Goal: Task Accomplishment & Management: Complete application form

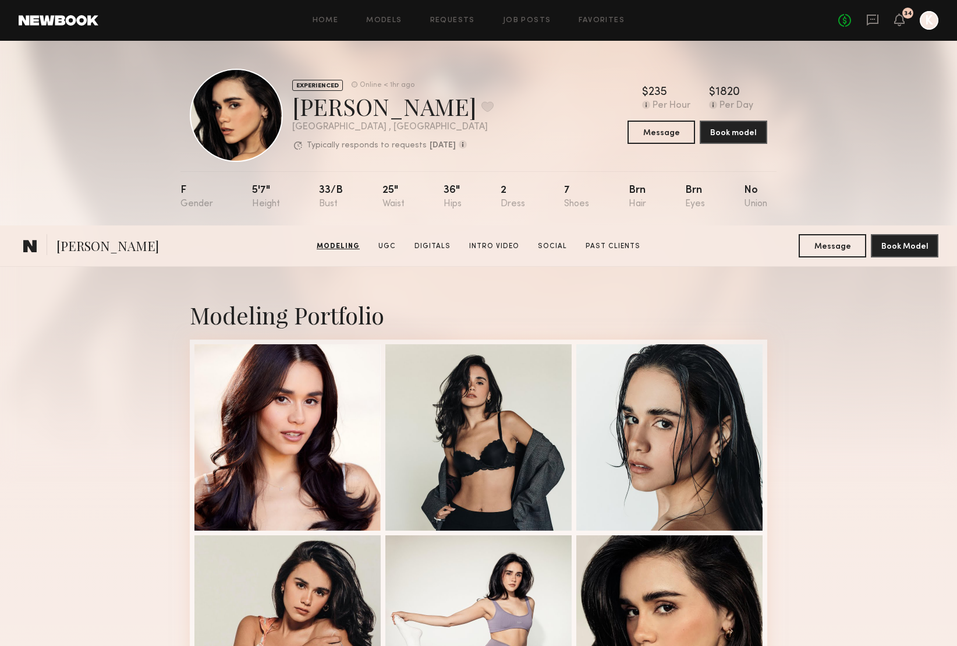
scroll to position [516, 0]
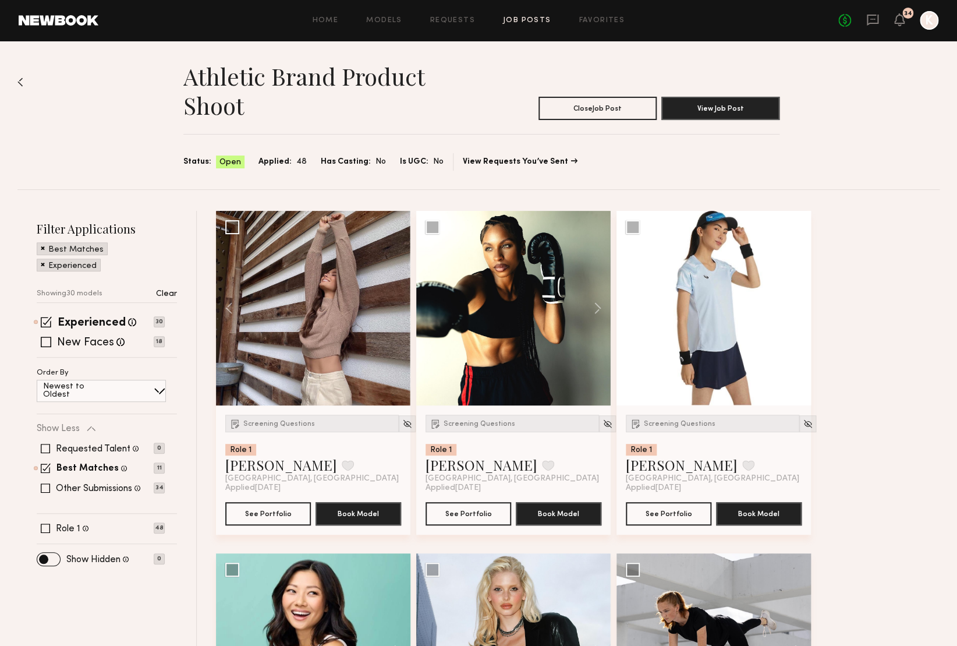
click at [532, 21] on link "Job Posts" at bounding box center [527, 21] width 48 height 8
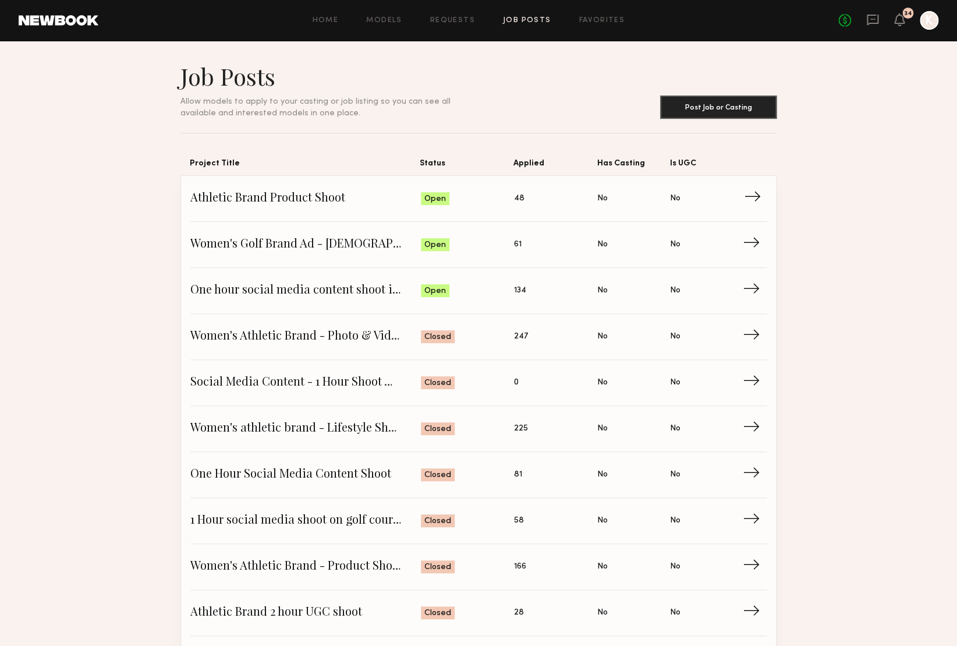
click at [404, 195] on span "Athletic Brand Product Shoot" at bounding box center [305, 198] width 231 height 17
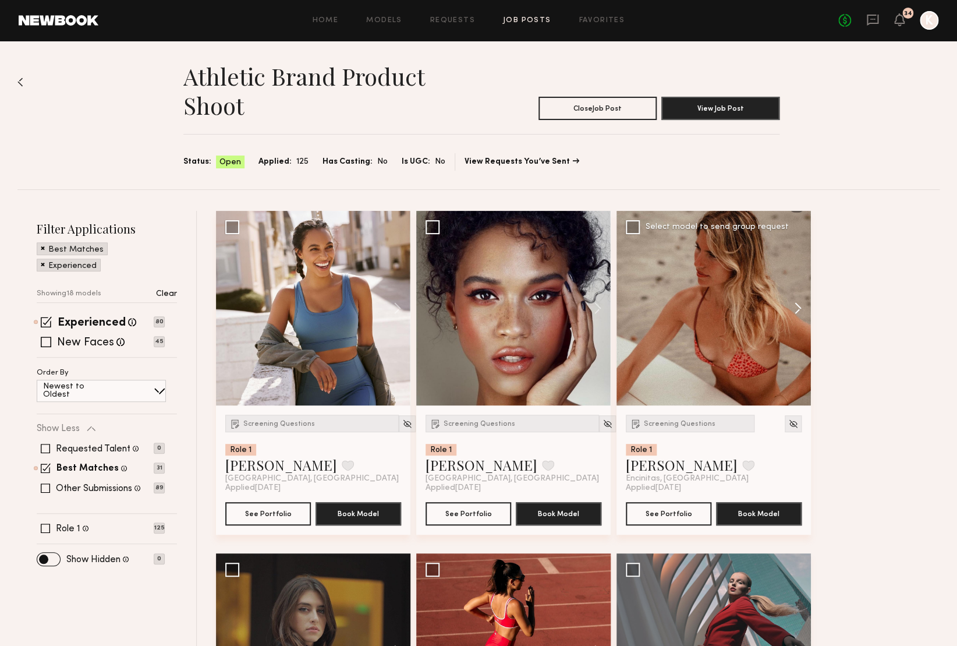
click at [798, 306] on button at bounding box center [792, 308] width 37 height 194
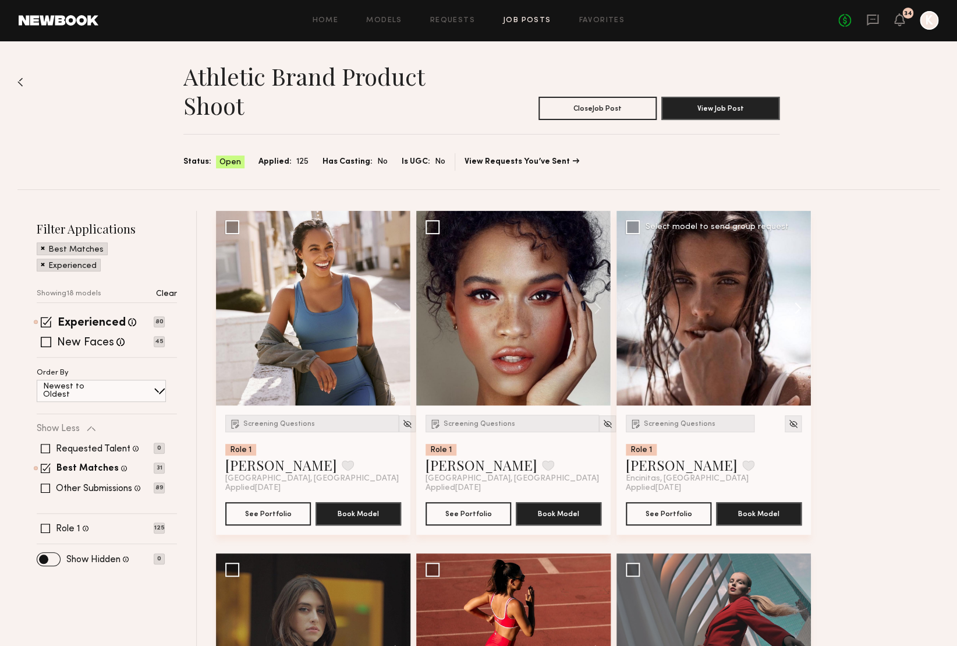
click at [798, 306] on button at bounding box center [792, 308] width 37 height 194
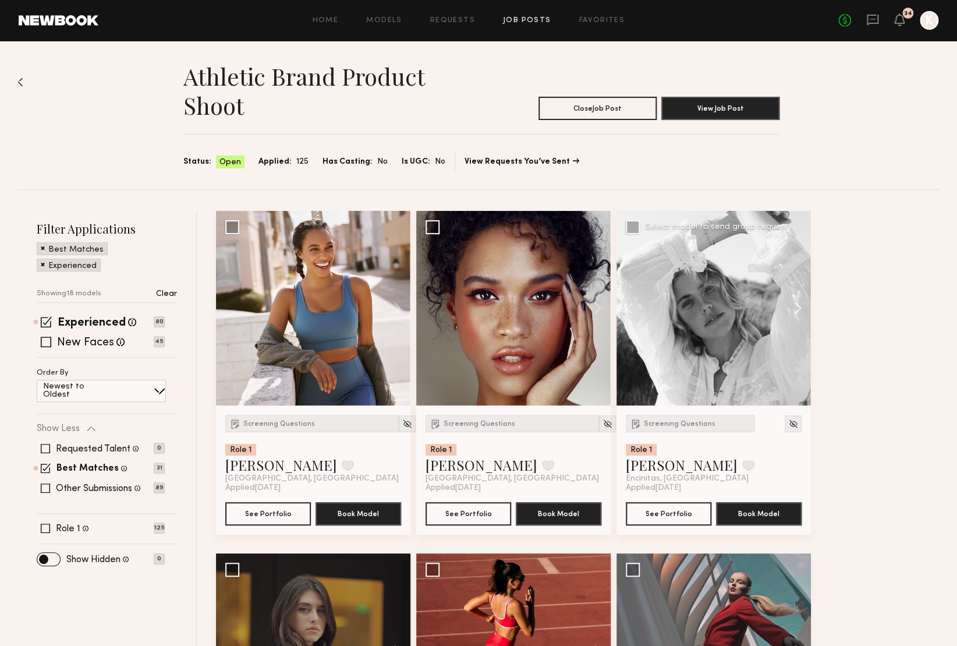
click at [798, 306] on button at bounding box center [792, 308] width 37 height 194
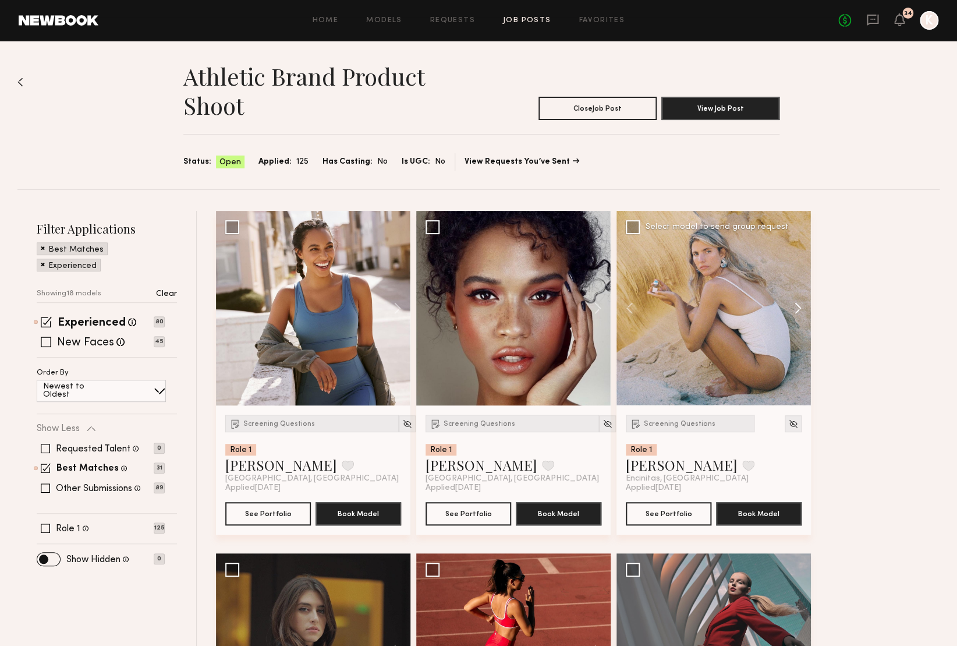
click at [798, 306] on button at bounding box center [792, 308] width 37 height 194
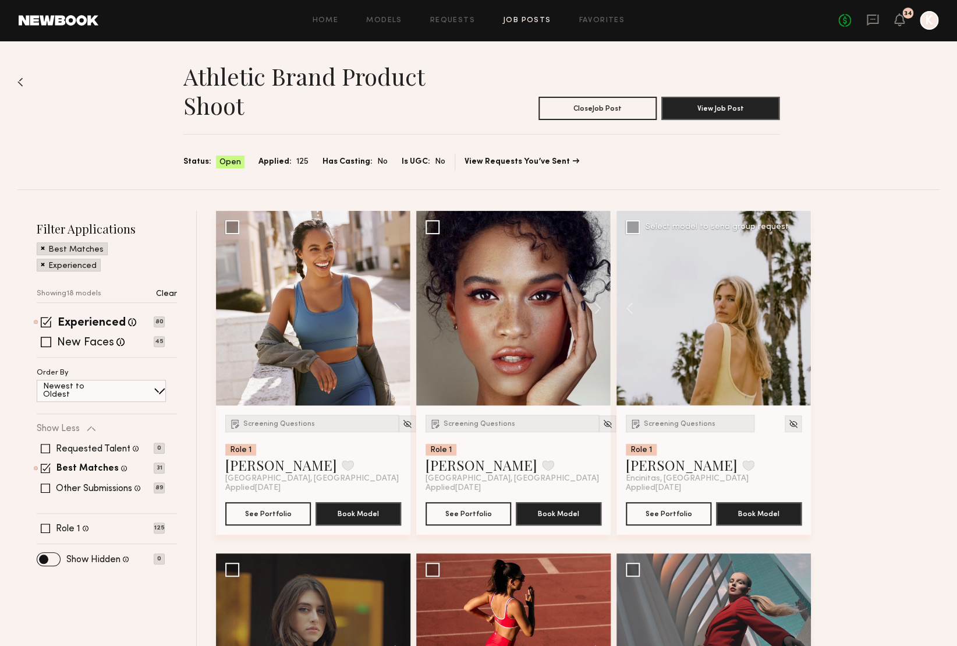
click at [798, 306] on div at bounding box center [713, 308] width 194 height 194
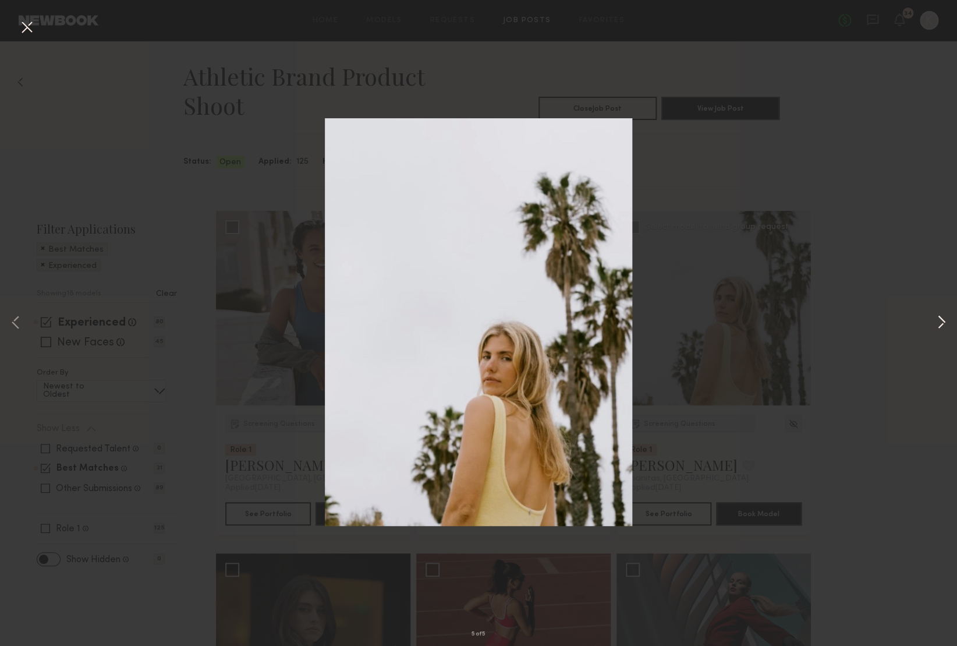
click at [935, 321] on button at bounding box center [941, 323] width 14 height 516
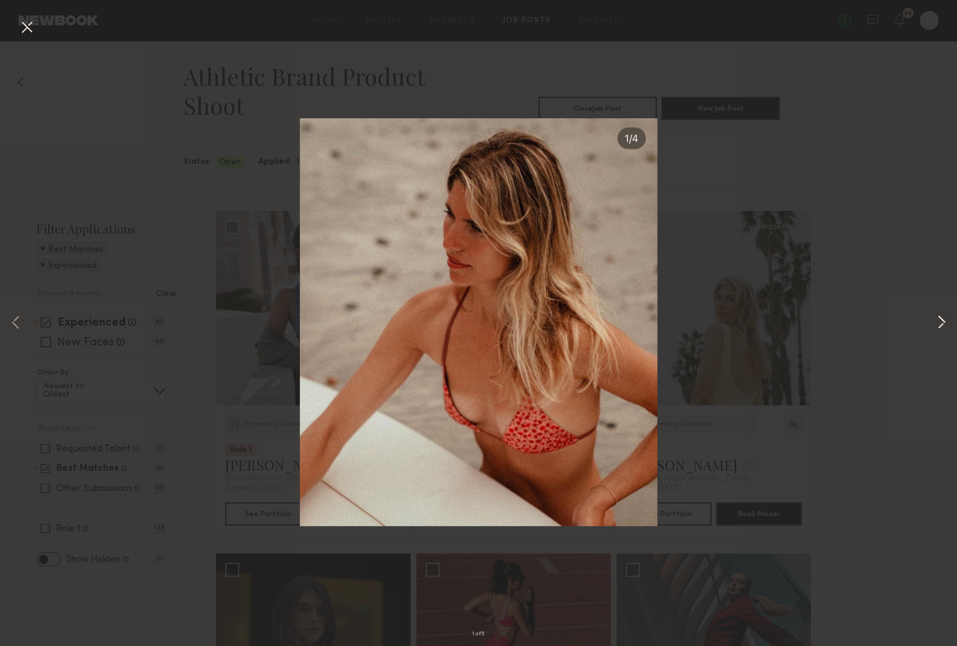
click at [940, 320] on button at bounding box center [941, 323] width 14 height 516
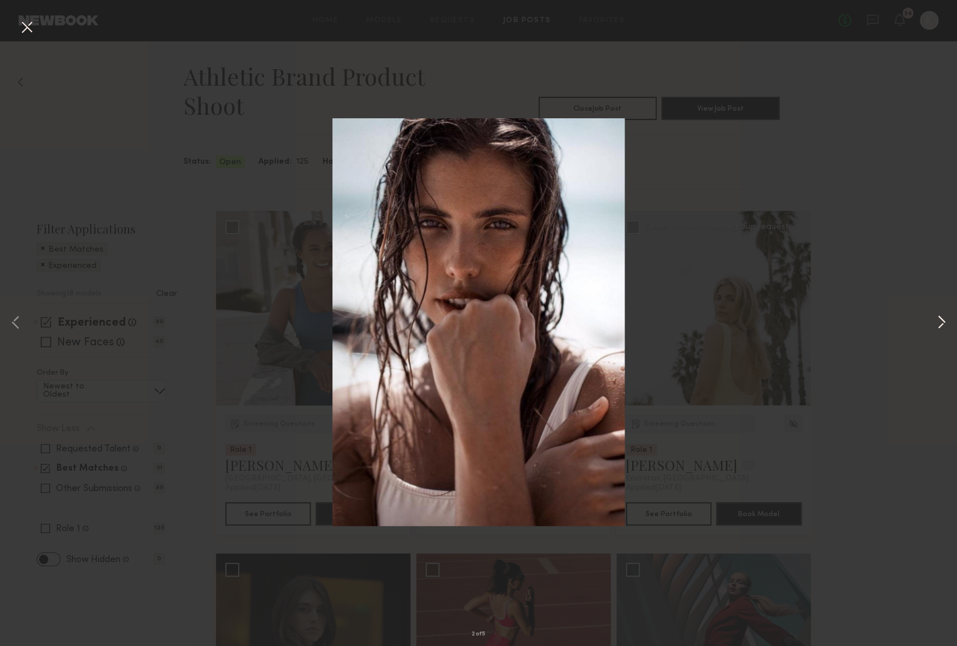
click at [940, 320] on button at bounding box center [941, 323] width 14 height 516
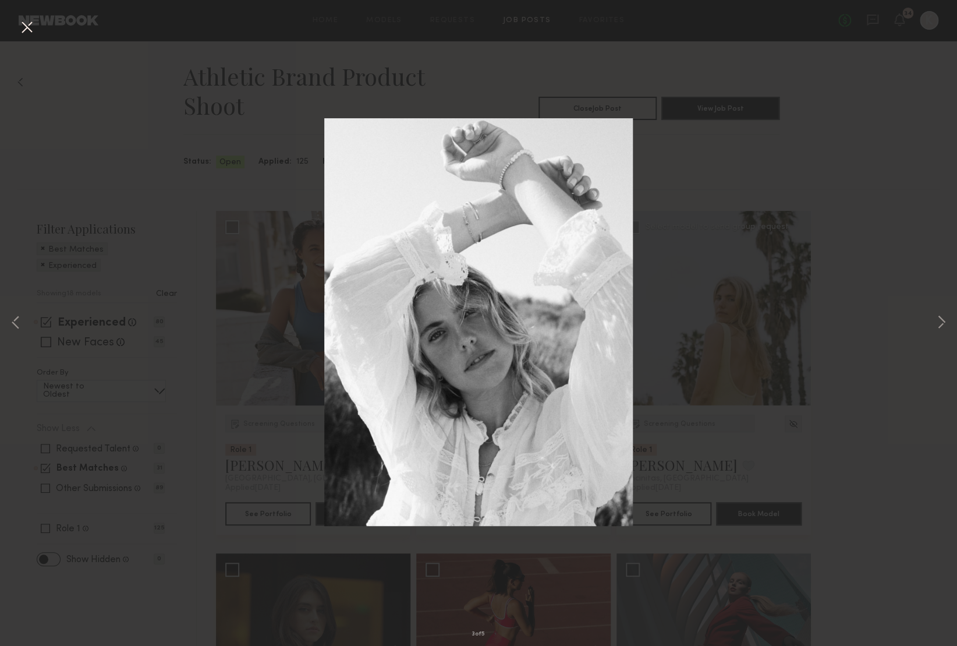
click at [26, 29] on button at bounding box center [26, 27] width 19 height 21
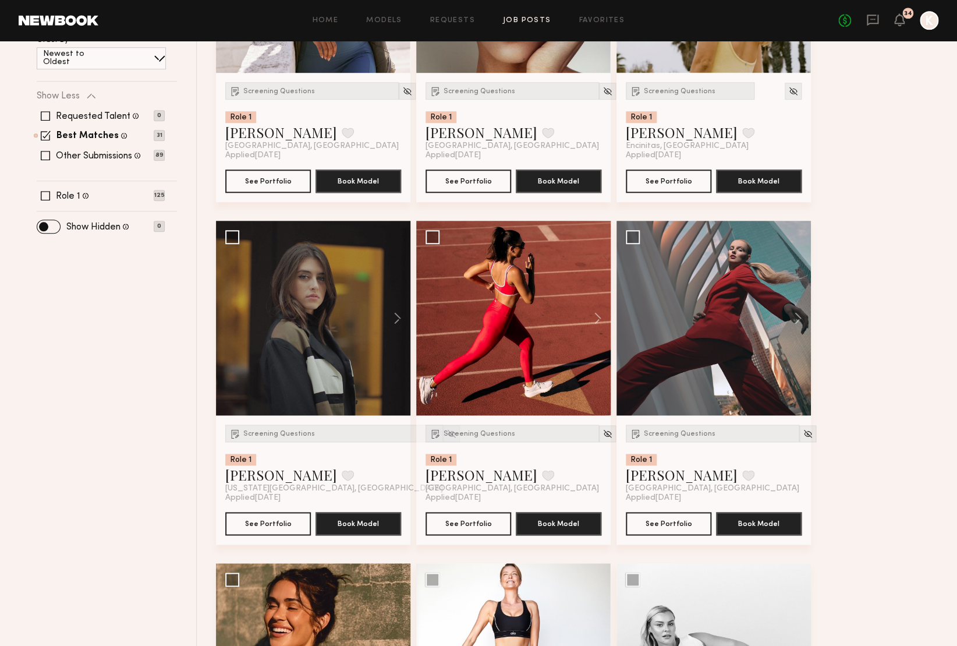
scroll to position [328, 0]
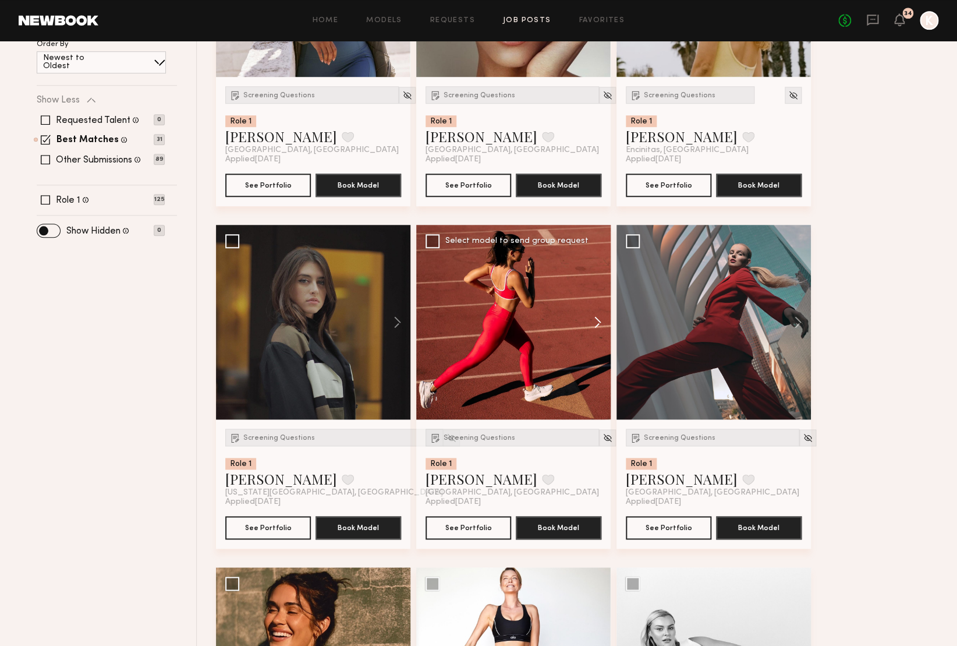
click at [607, 319] on button at bounding box center [591, 322] width 37 height 194
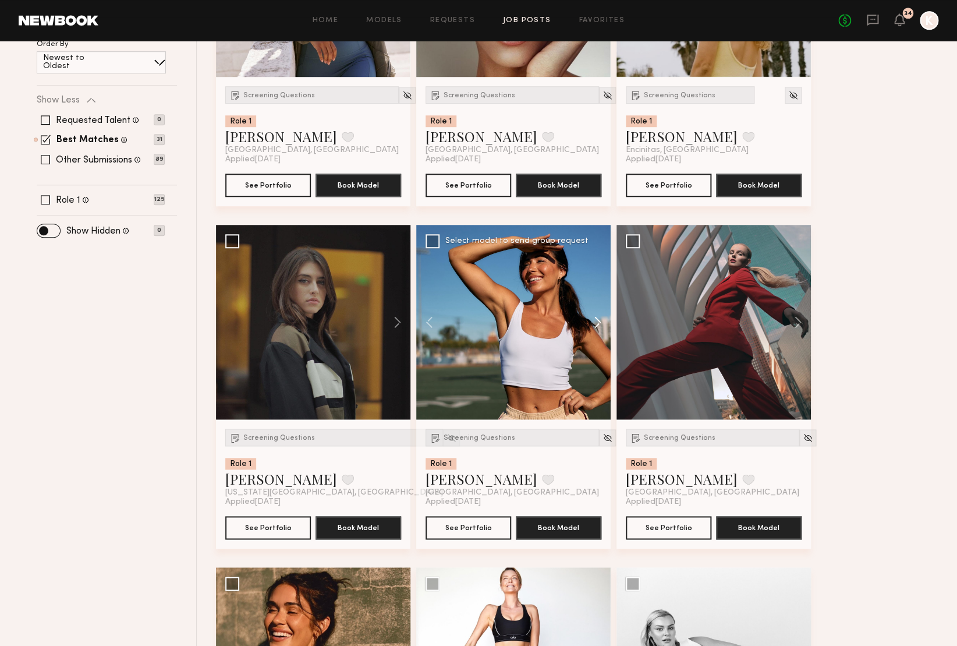
click at [607, 319] on button at bounding box center [591, 322] width 37 height 194
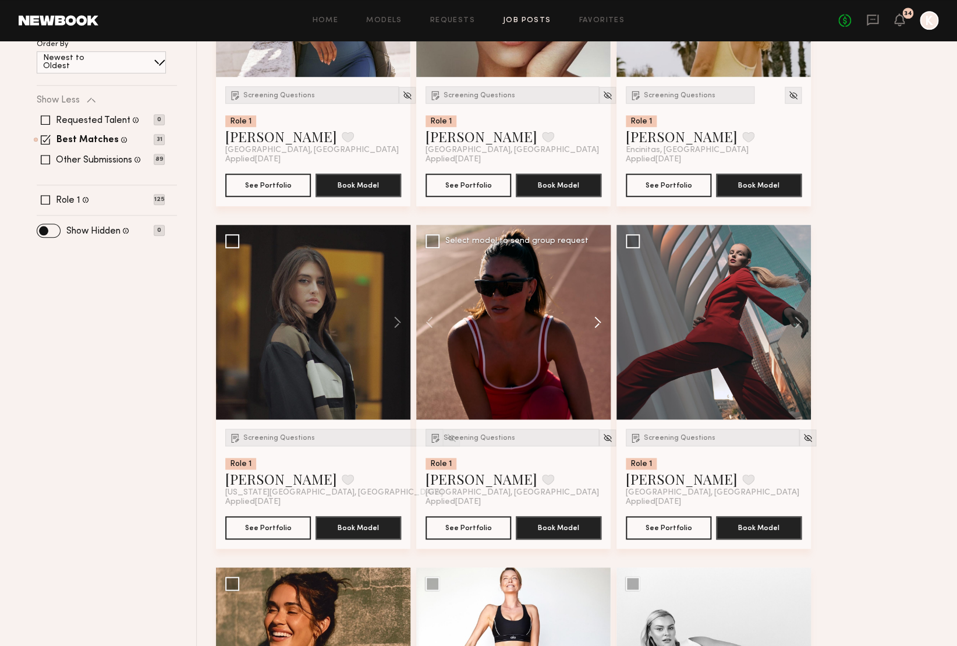
click at [607, 319] on button at bounding box center [591, 322] width 37 height 194
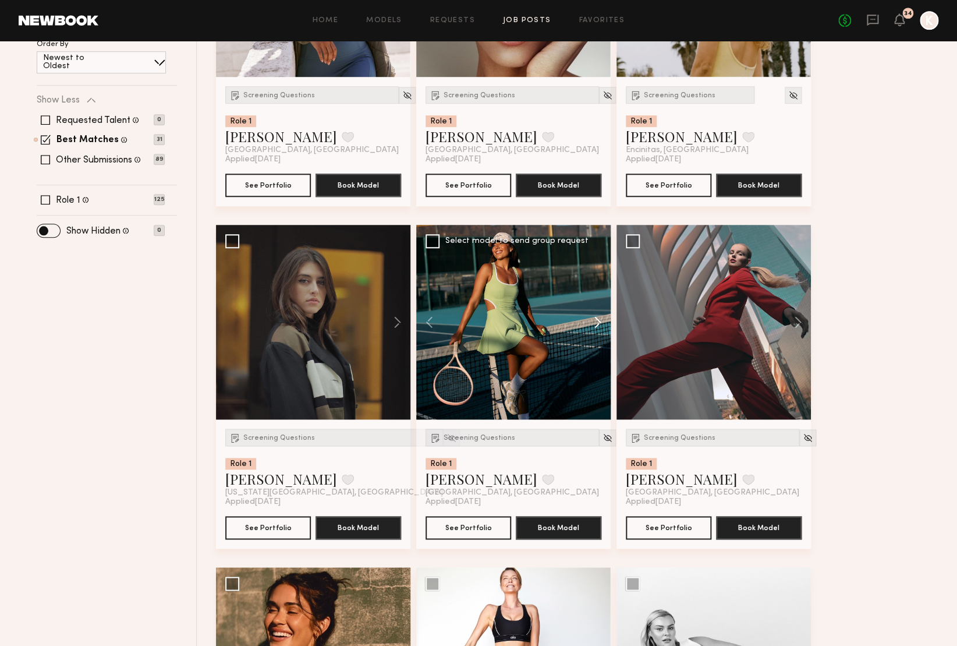
click at [607, 319] on button at bounding box center [591, 322] width 37 height 194
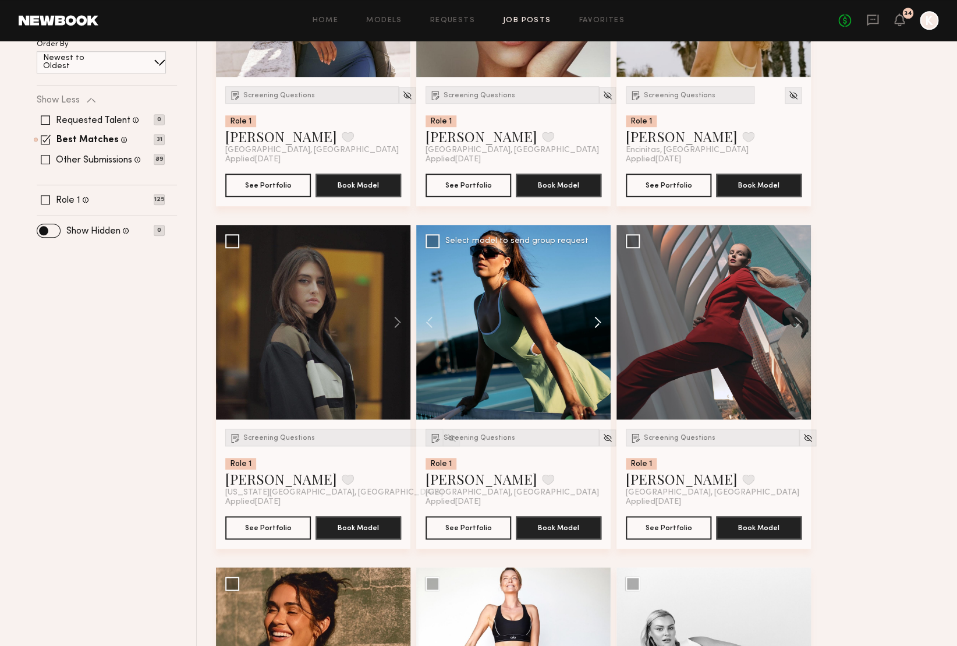
click at [607, 319] on button at bounding box center [591, 322] width 37 height 194
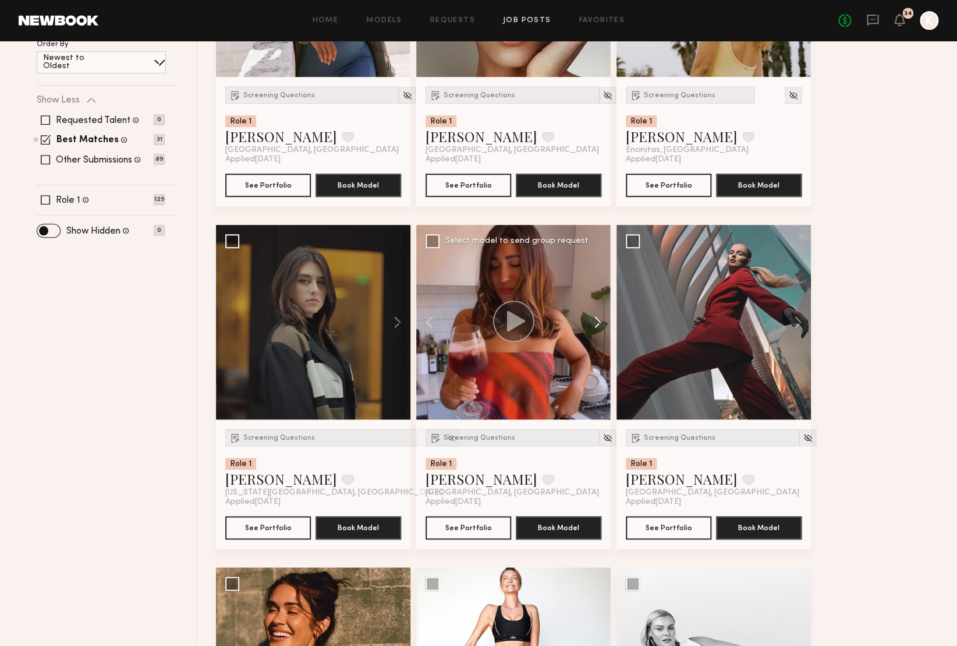
click at [607, 319] on button at bounding box center [591, 322] width 37 height 194
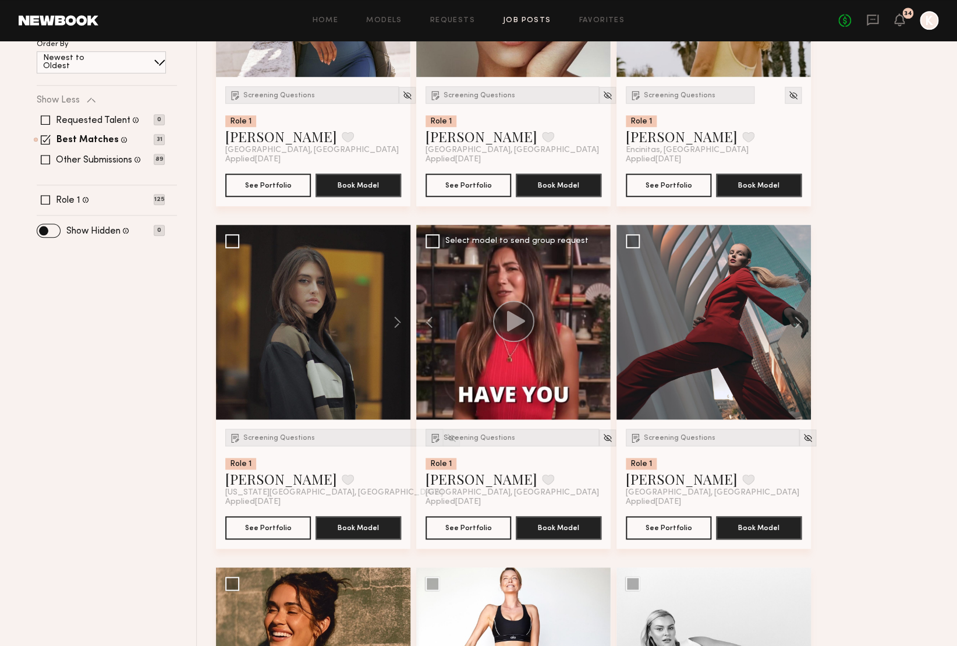
click at [607, 319] on div at bounding box center [513, 322] width 194 height 194
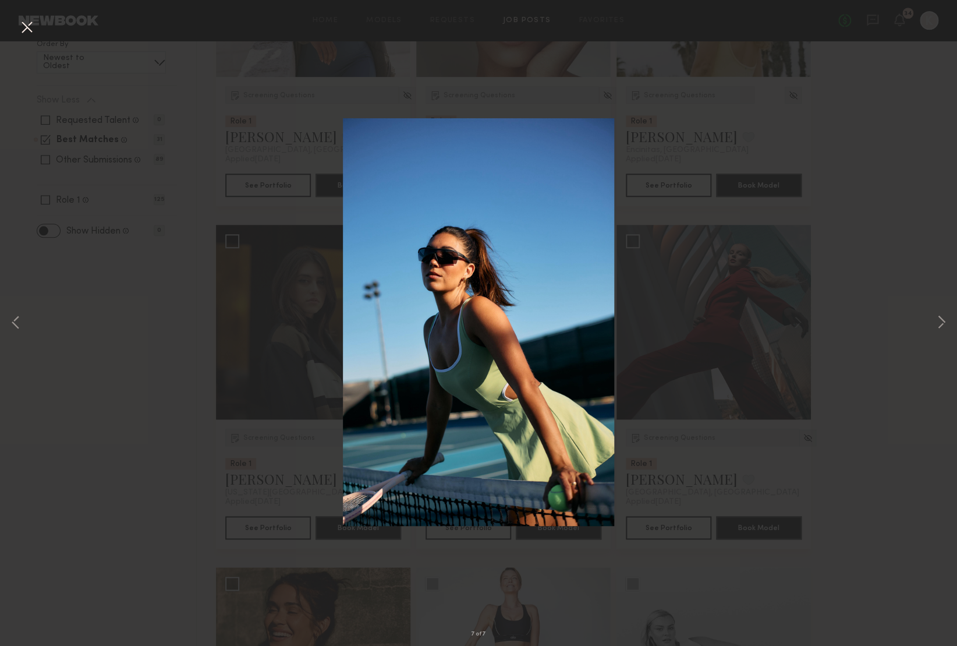
click at [35, 28] on button at bounding box center [26, 27] width 19 height 21
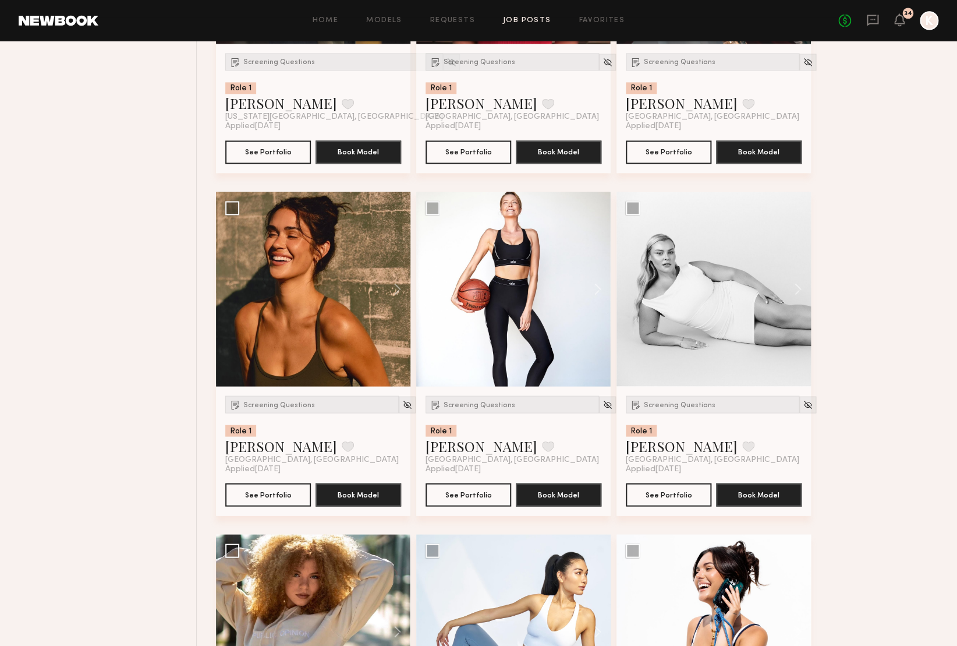
scroll to position [703, 0]
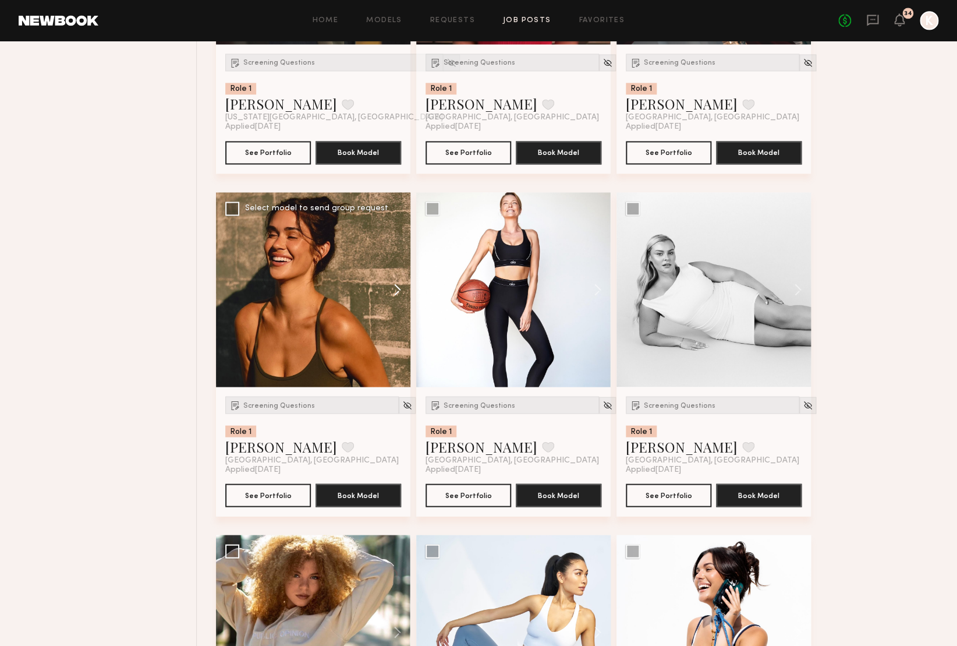
click at [399, 289] on button at bounding box center [391, 289] width 37 height 194
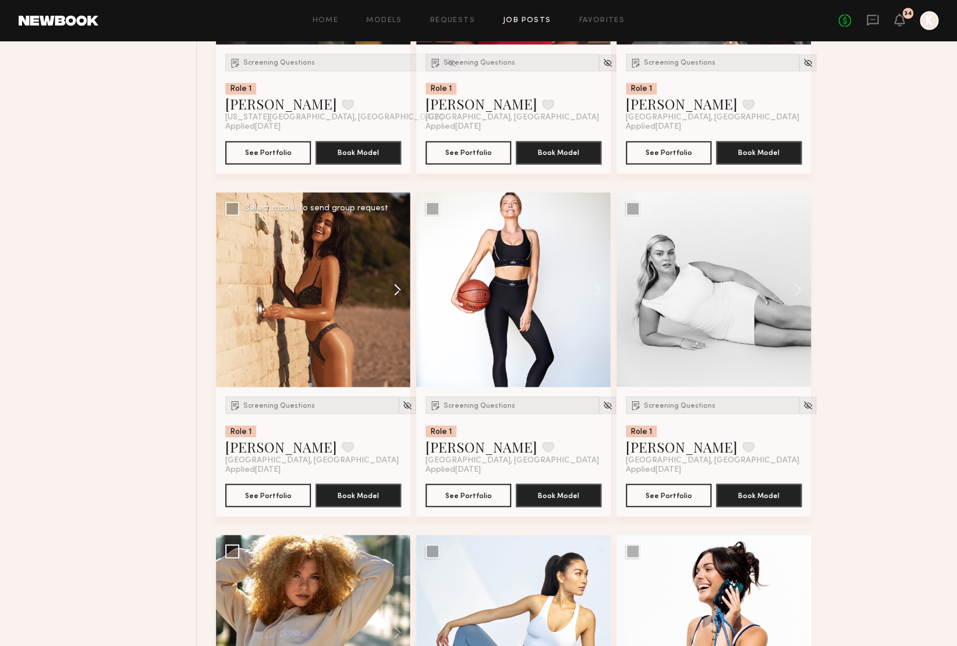
click at [398, 289] on button at bounding box center [391, 289] width 37 height 194
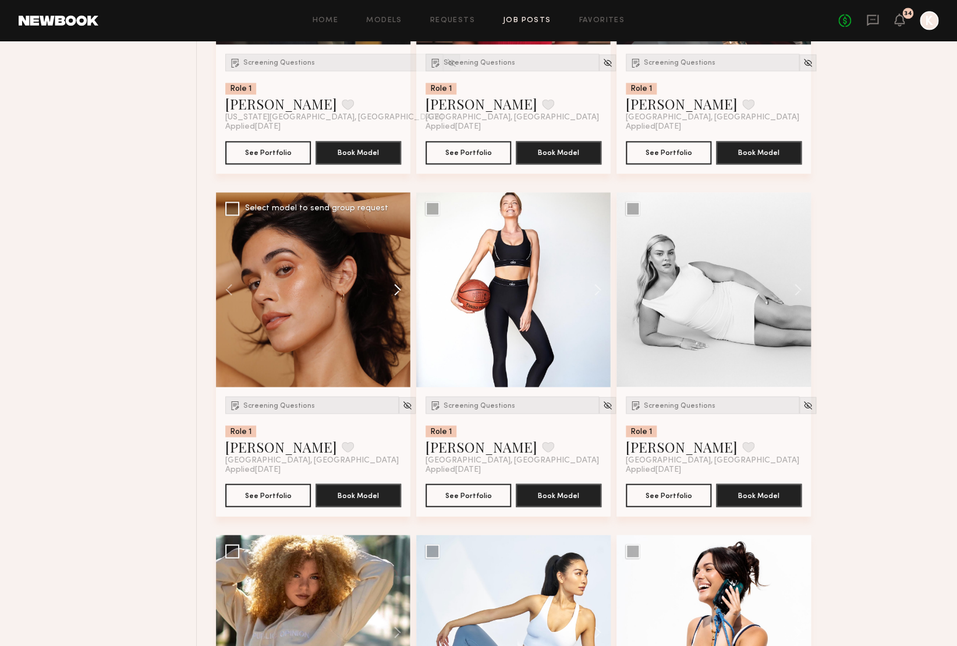
click at [398, 289] on button at bounding box center [391, 289] width 37 height 194
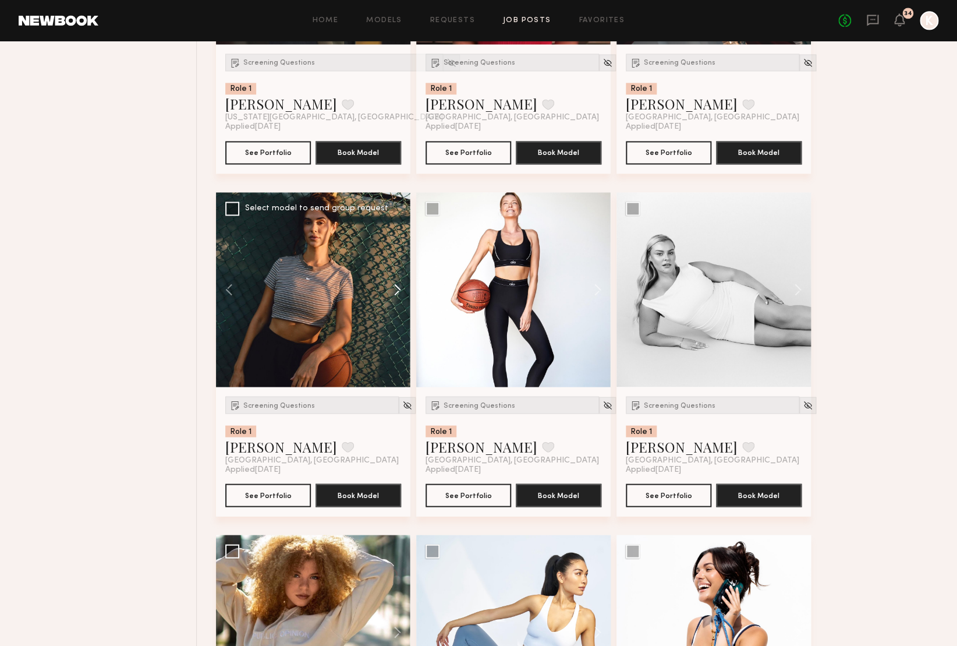
click at [398, 289] on button at bounding box center [391, 289] width 37 height 194
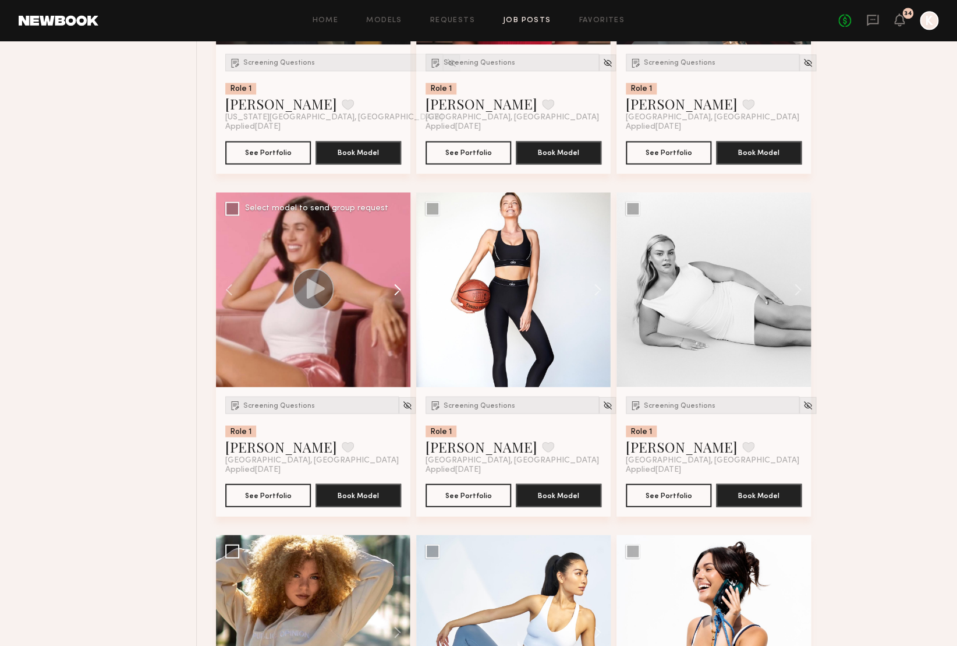
click at [398, 289] on button at bounding box center [391, 289] width 37 height 194
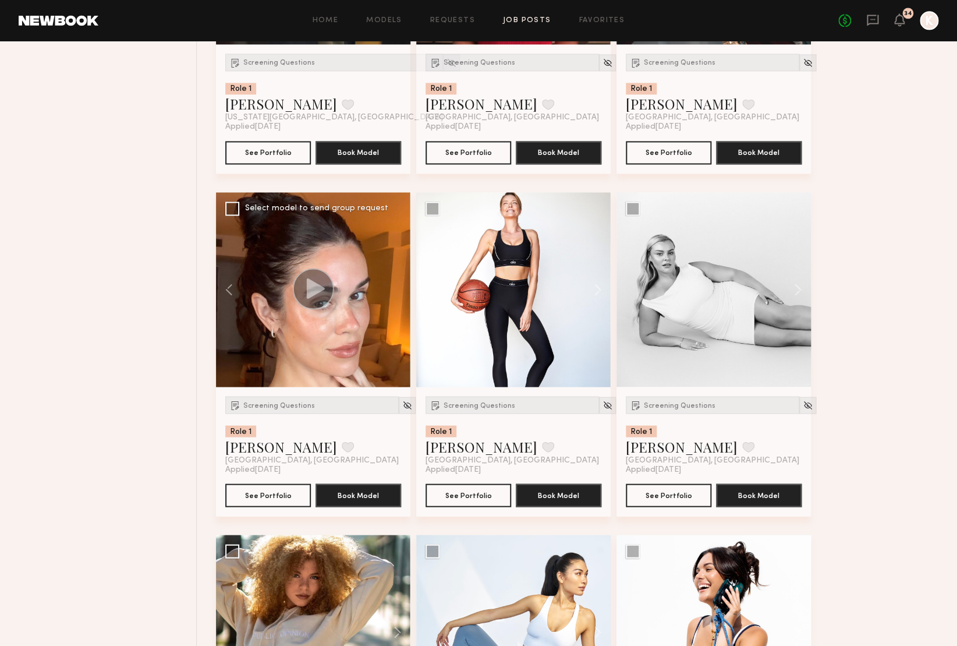
click at [398, 289] on div at bounding box center [313, 289] width 194 height 194
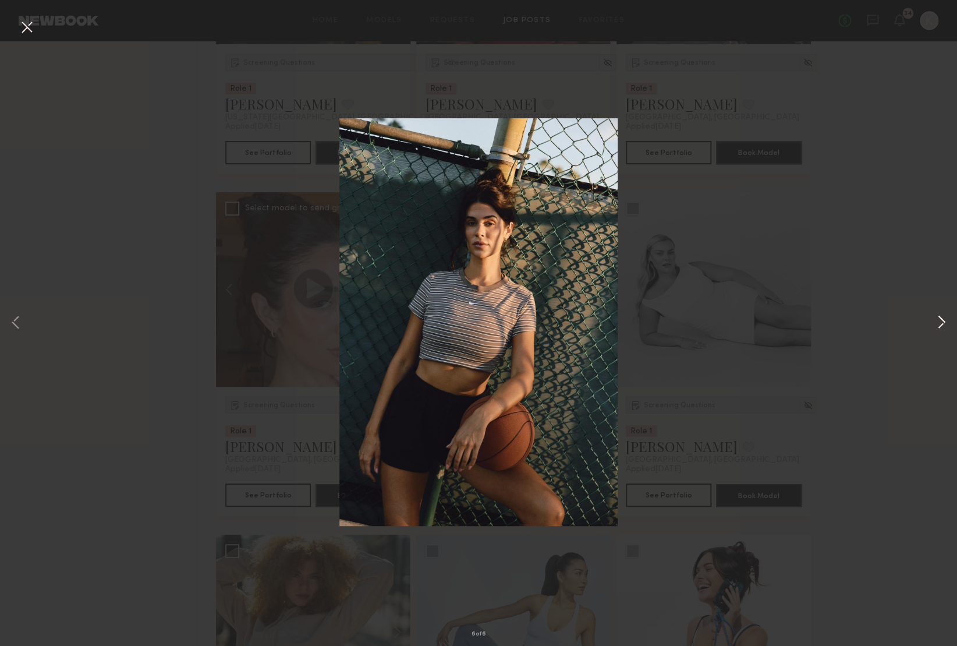
click at [940, 325] on button at bounding box center [941, 323] width 14 height 516
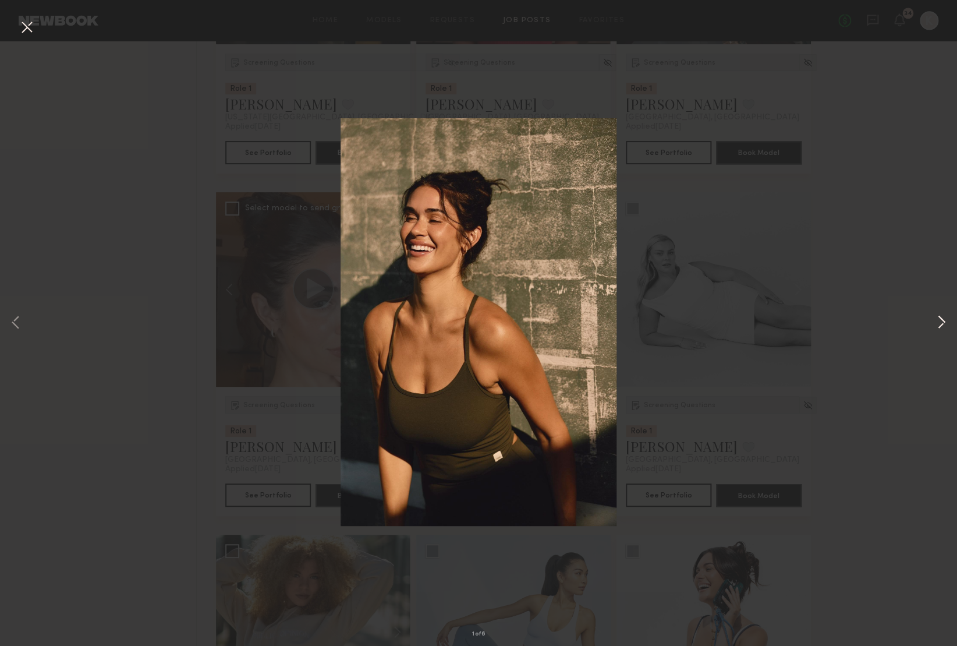
click at [940, 325] on button at bounding box center [941, 323] width 14 height 516
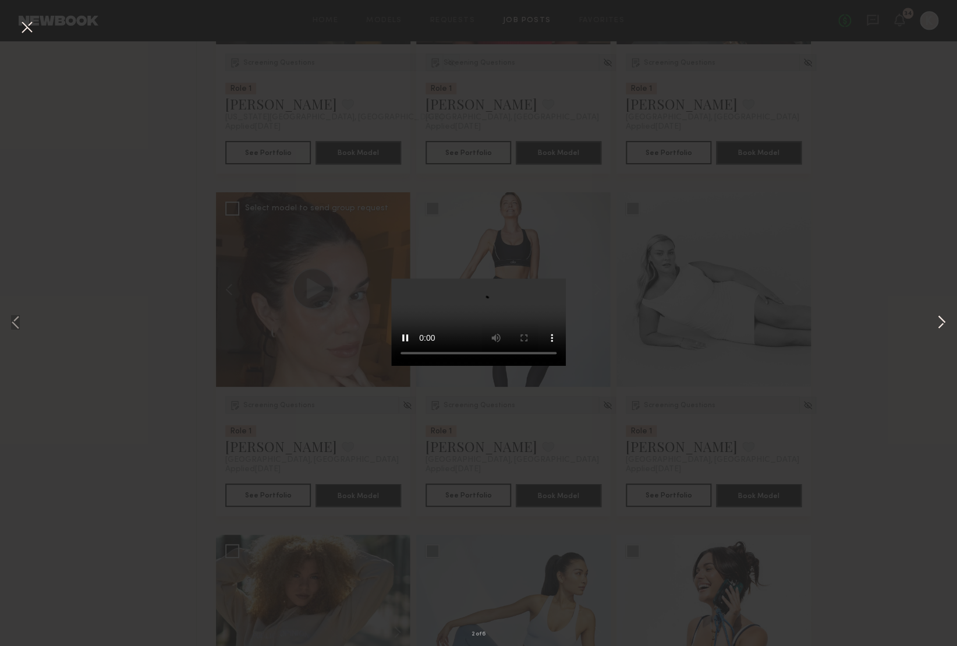
click at [940, 325] on button at bounding box center [941, 323] width 14 height 516
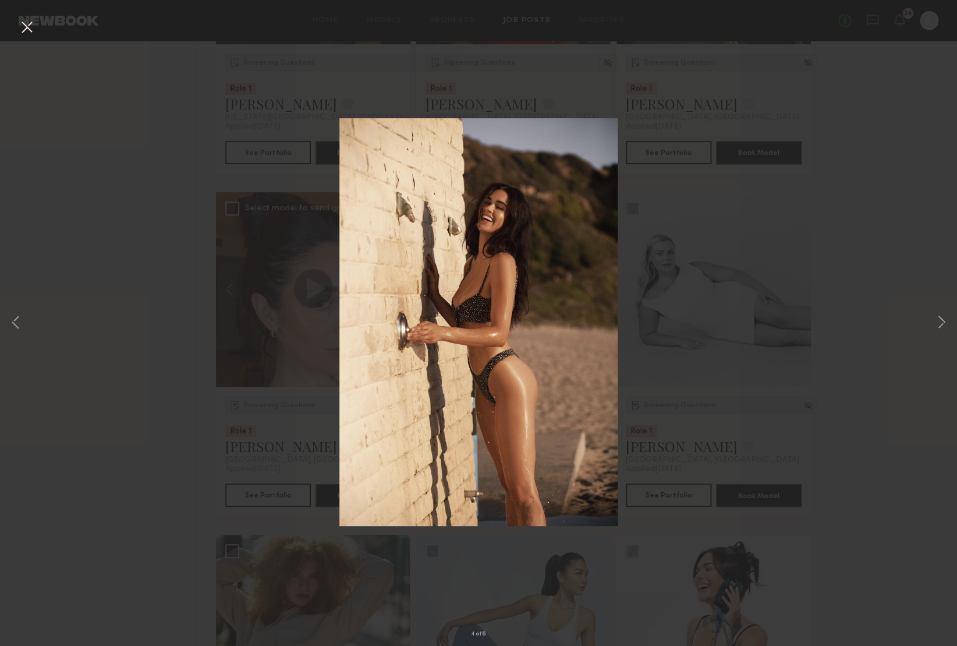
click at [27, 28] on button at bounding box center [26, 27] width 19 height 21
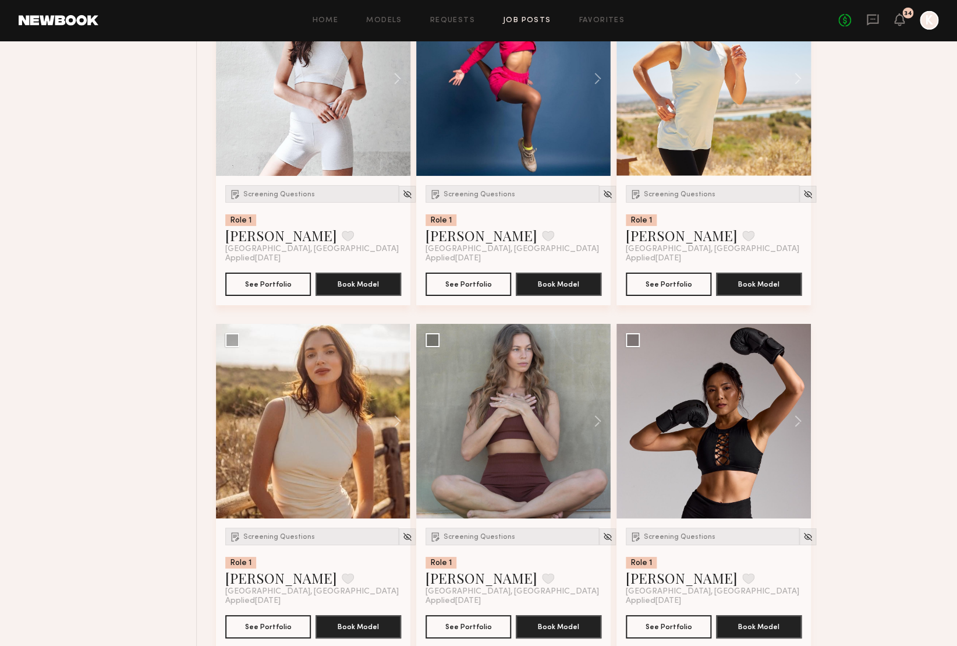
scroll to position [1619, 0]
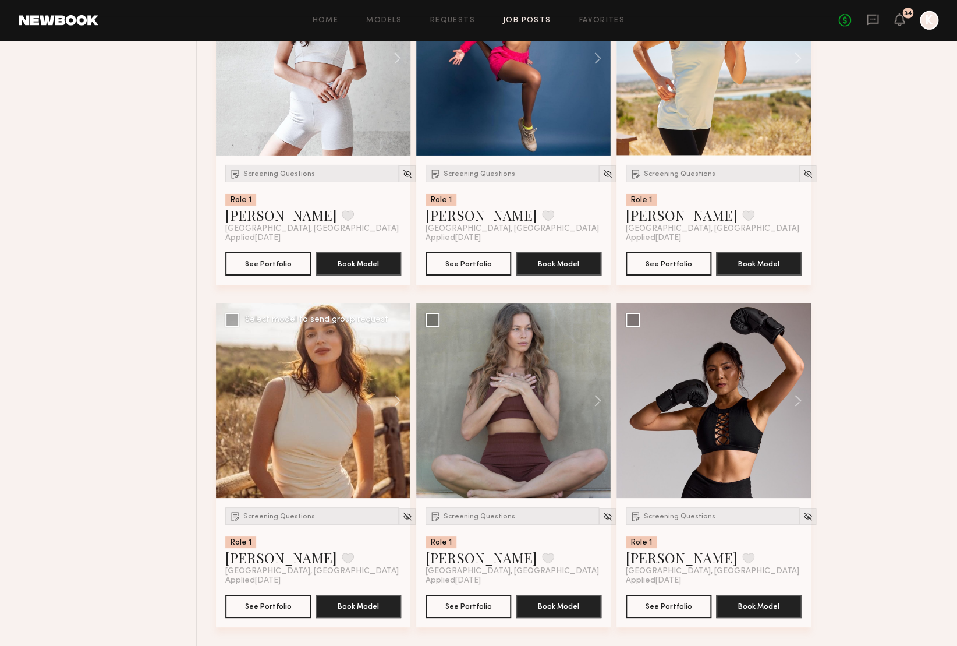
click at [329, 431] on div at bounding box center [313, 400] width 194 height 194
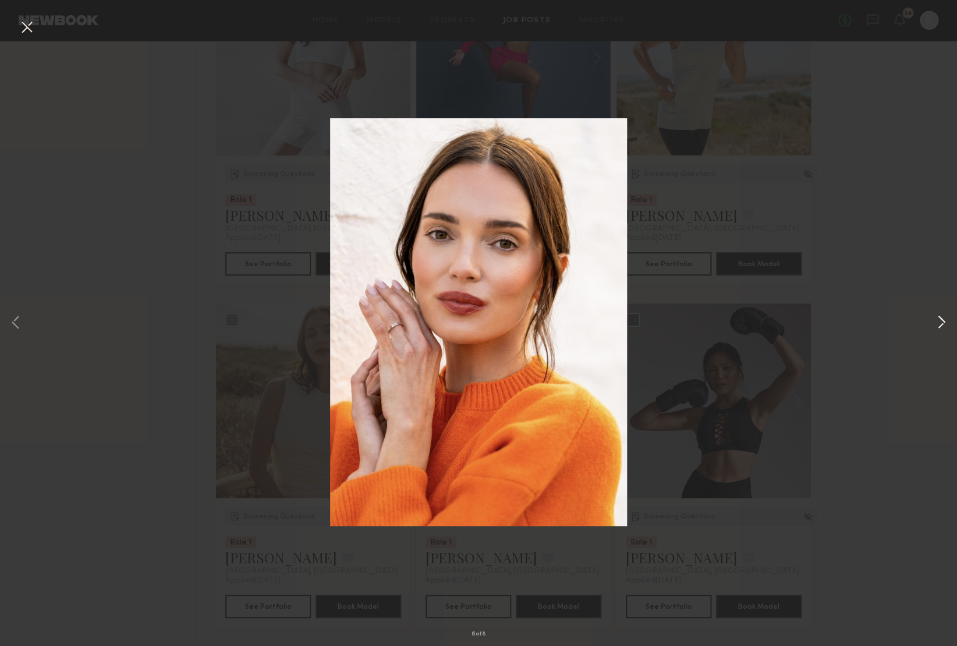
click at [937, 320] on button at bounding box center [941, 323] width 14 height 516
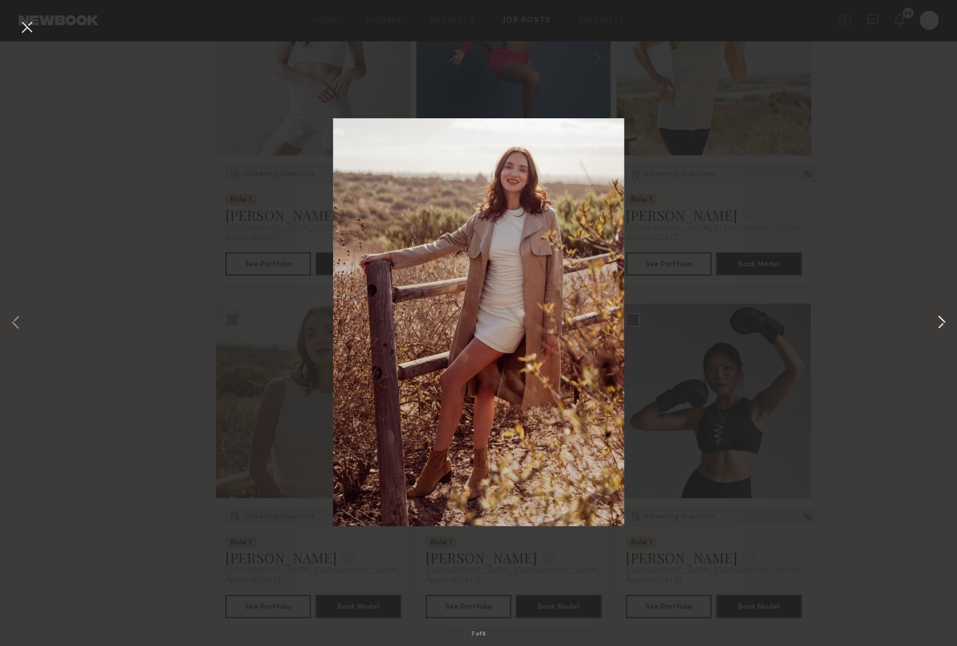
click at [937, 320] on button at bounding box center [941, 323] width 14 height 516
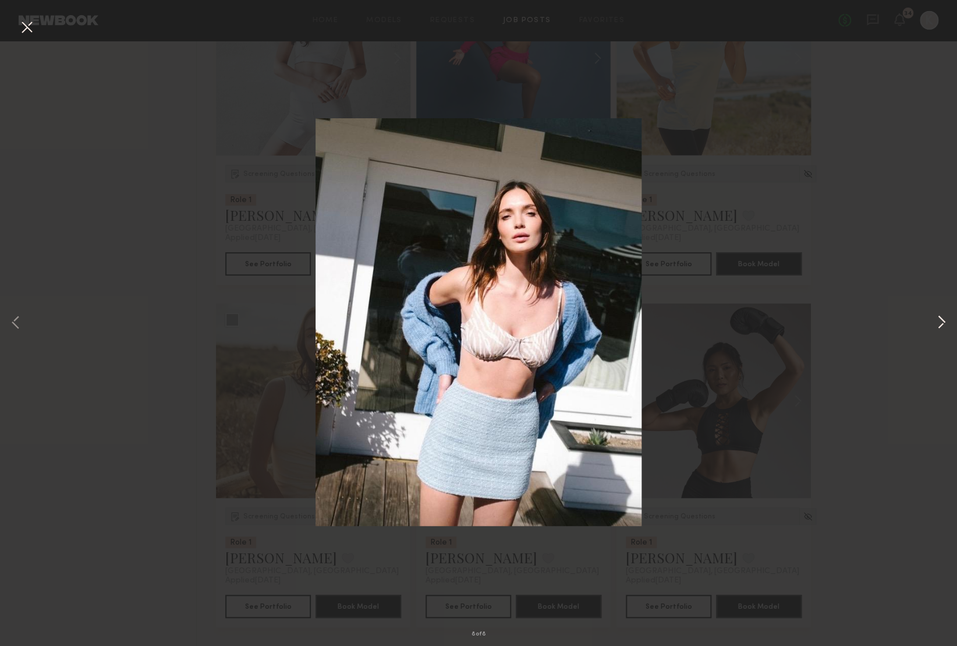
click at [937, 320] on button at bounding box center [941, 323] width 14 height 516
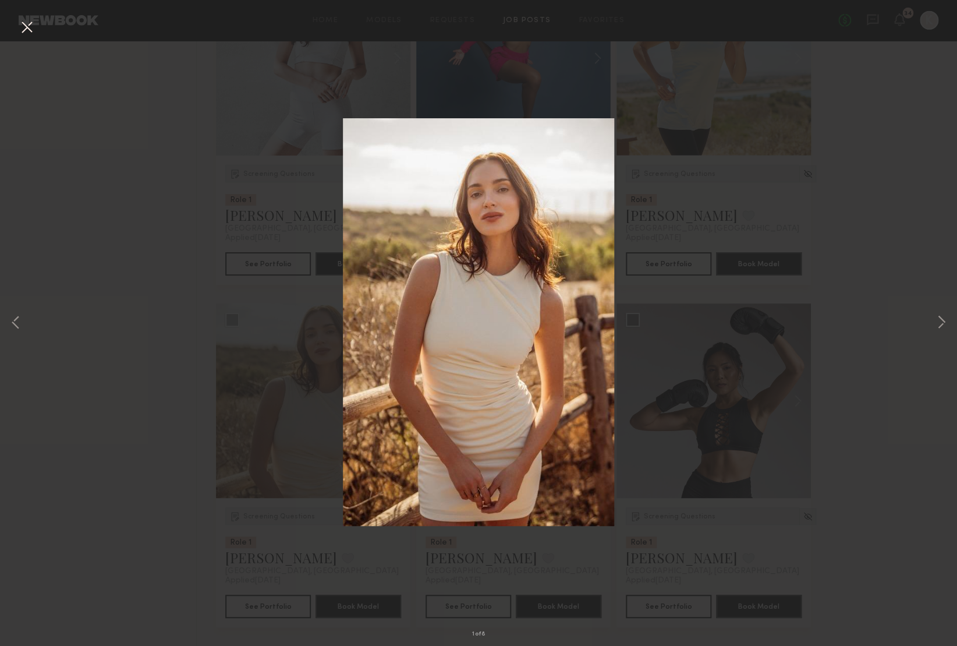
click at [32, 29] on button at bounding box center [26, 27] width 19 height 21
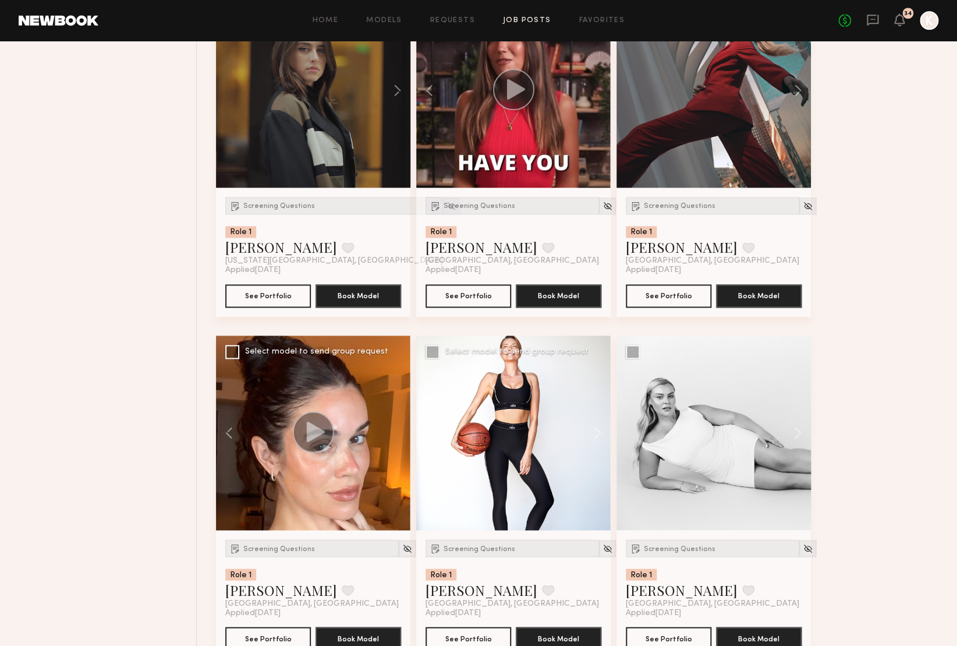
scroll to position [557, 0]
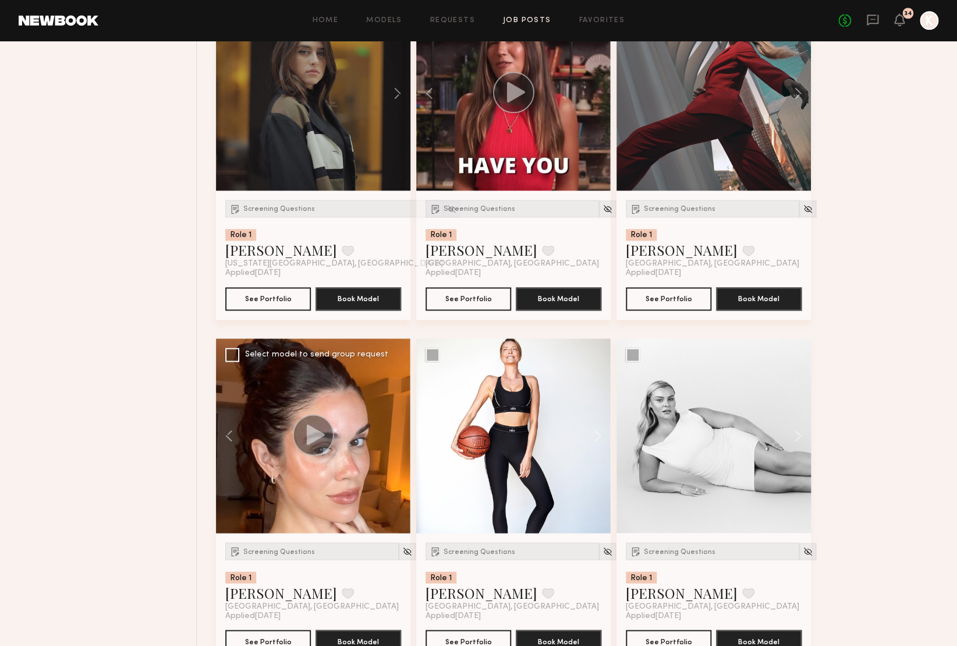
click at [362, 507] on div at bounding box center [313, 435] width 194 height 194
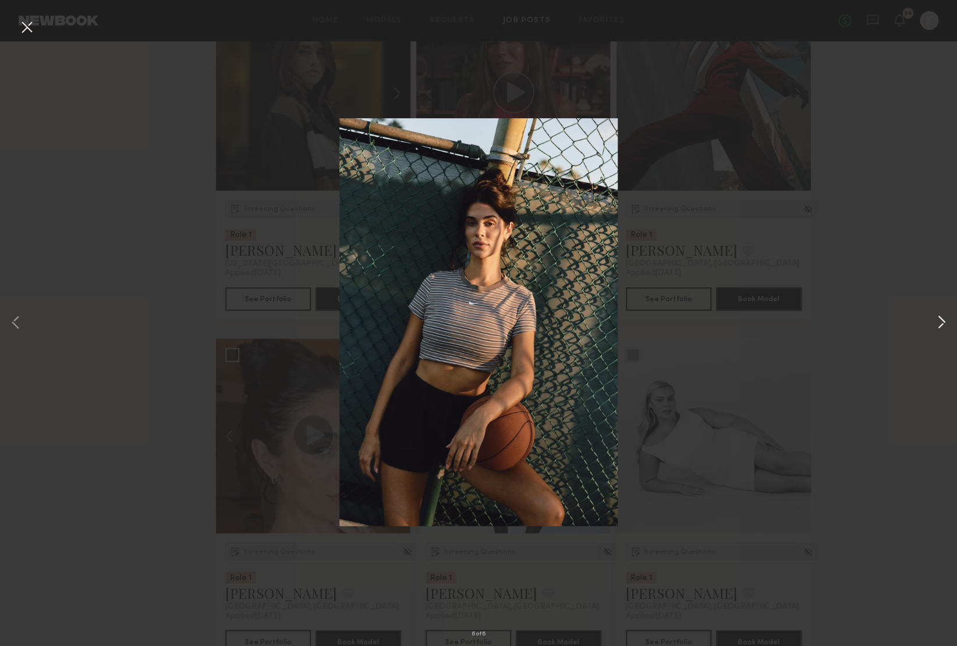
click at [940, 321] on button at bounding box center [941, 323] width 14 height 516
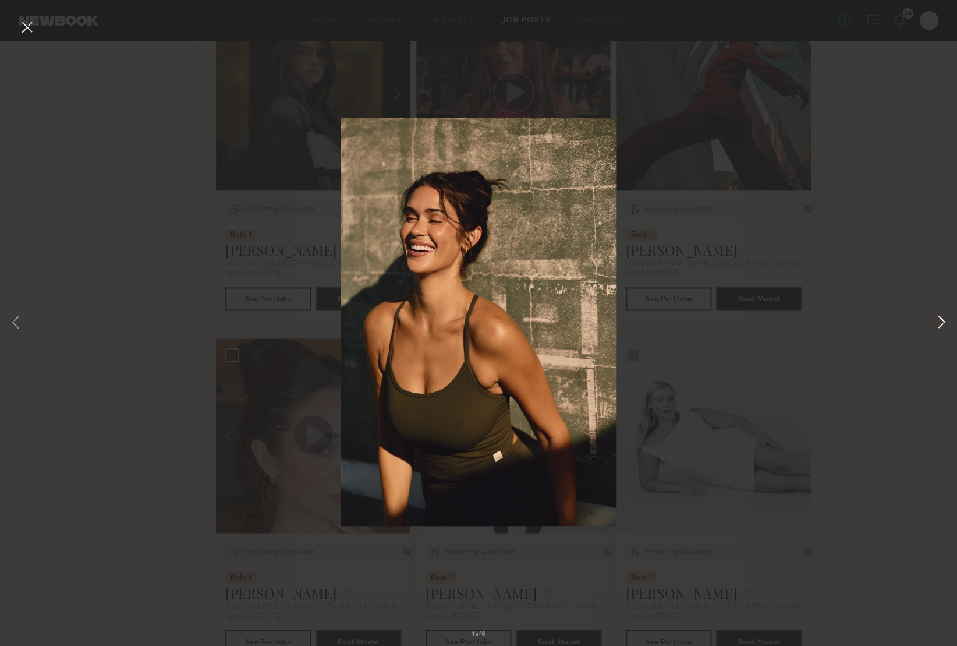
click at [940, 321] on button at bounding box center [941, 323] width 14 height 516
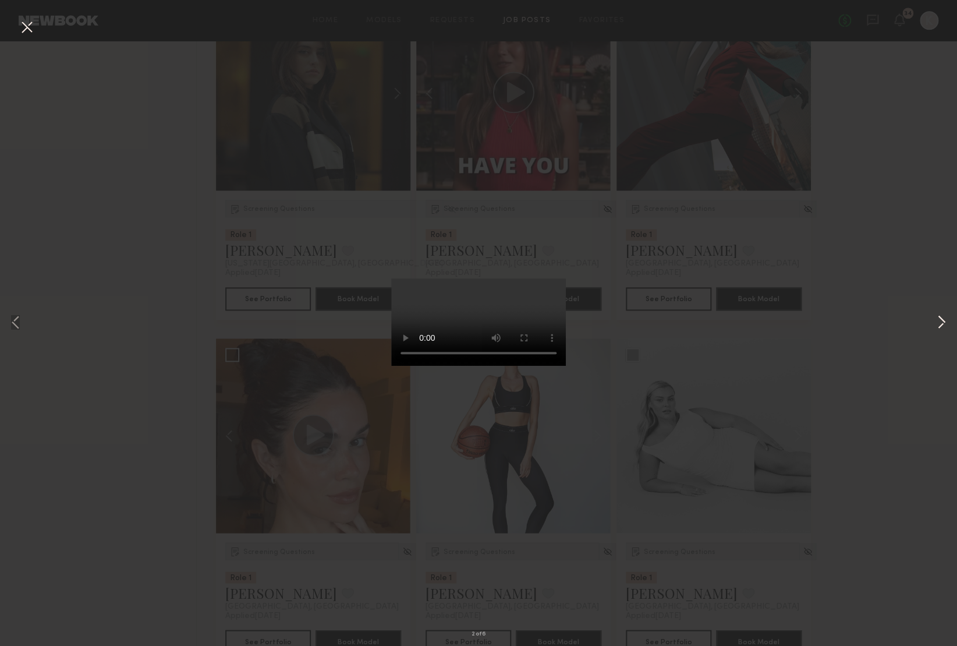
click at [940, 321] on button at bounding box center [941, 323] width 14 height 516
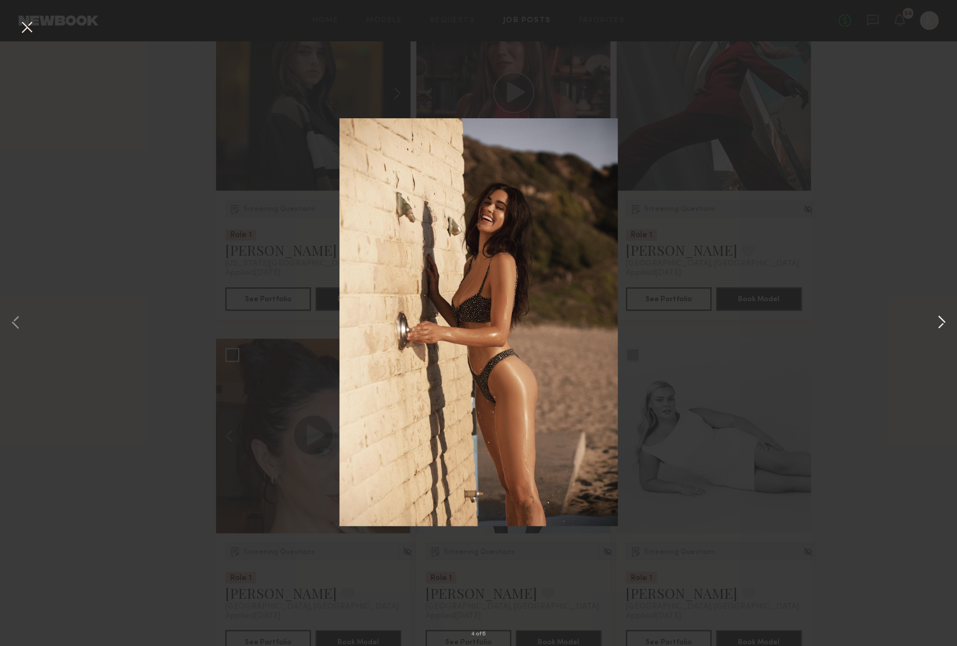
click at [940, 321] on button at bounding box center [941, 323] width 14 height 516
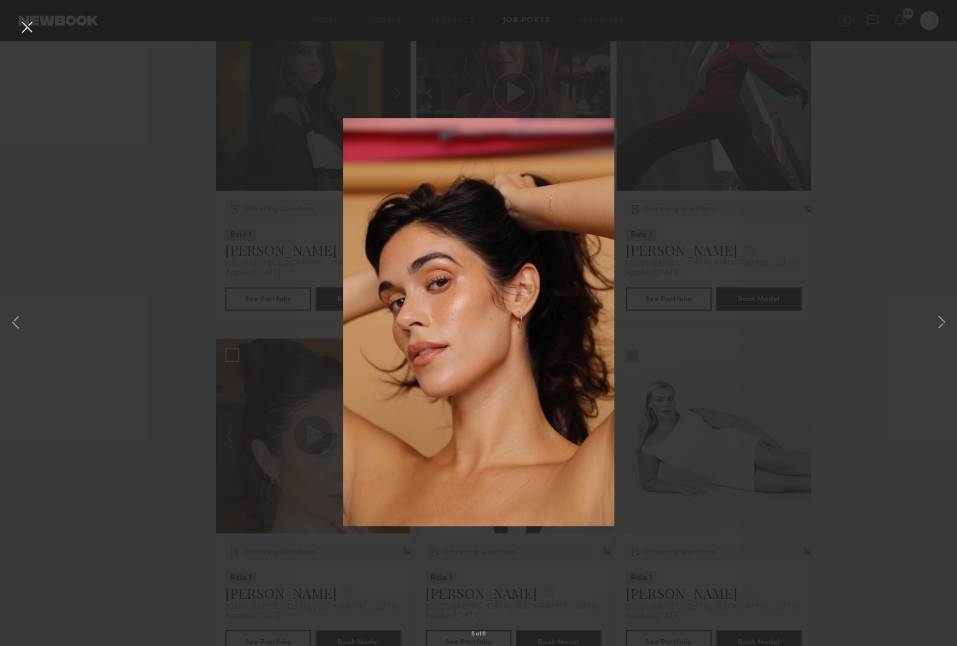
drag, startPoint x: 185, startPoint y: 334, endPoint x: 176, endPoint y: 334, distance: 9.3
click at [185, 334] on div "5 of 6" at bounding box center [478, 323] width 957 height 646
click at [161, 335] on div "5 of 6" at bounding box center [478, 323] width 957 height 646
click at [31, 27] on button at bounding box center [26, 27] width 19 height 21
